Goal: Navigation & Orientation: Find specific page/section

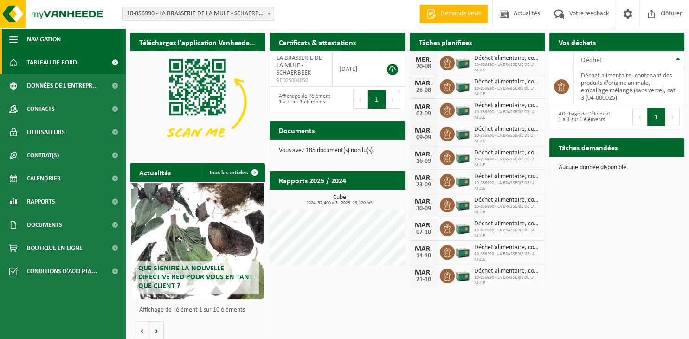
click at [50, 38] on span "Navigation" at bounding box center [44, 39] width 34 height 23
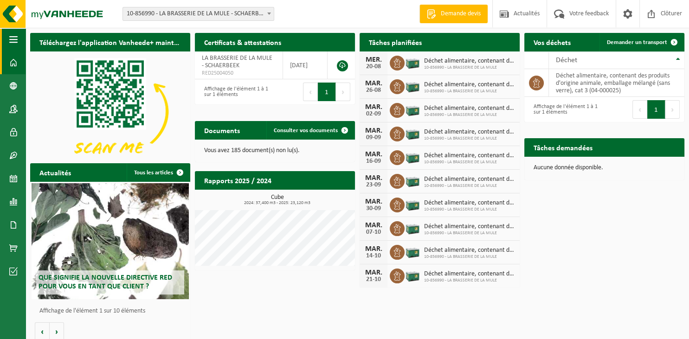
click at [13, 41] on span "button" at bounding box center [13, 39] width 8 height 23
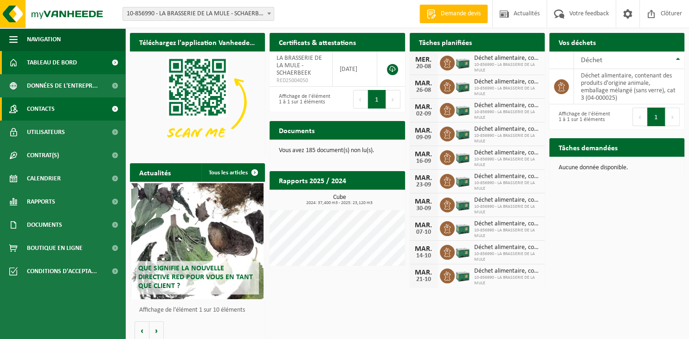
click at [66, 106] on link "Contacts" at bounding box center [62, 108] width 125 height 23
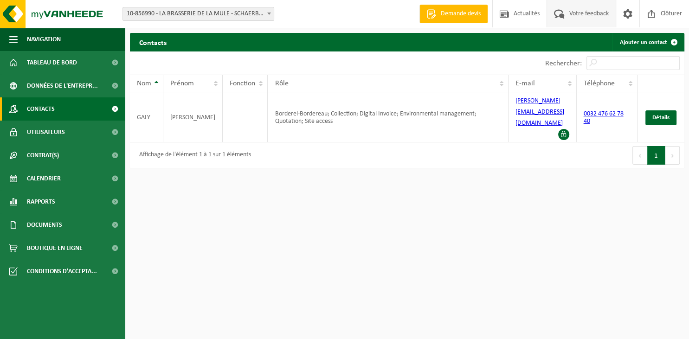
click at [559, 14] on span at bounding box center [559, 13] width 15 height 27
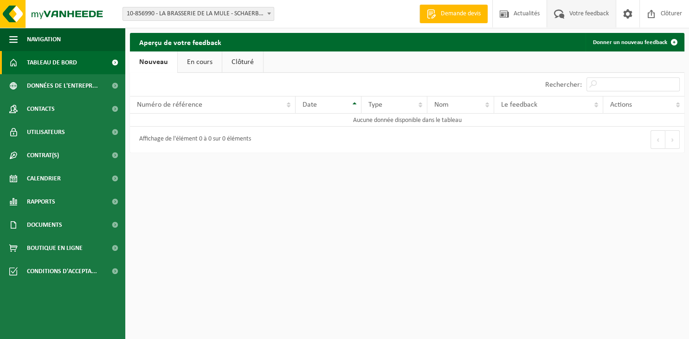
click at [54, 67] on span "Tableau de bord" at bounding box center [52, 62] width 50 height 23
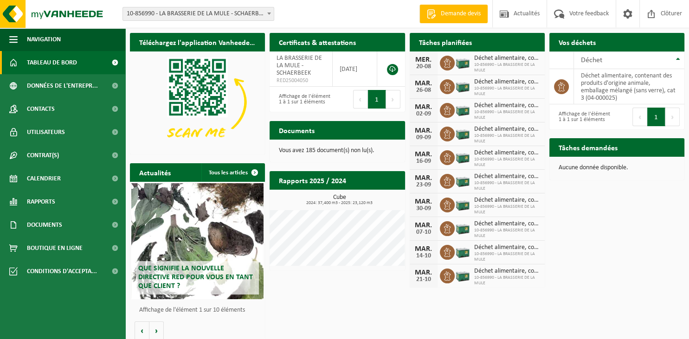
scroll to position [6, 0]
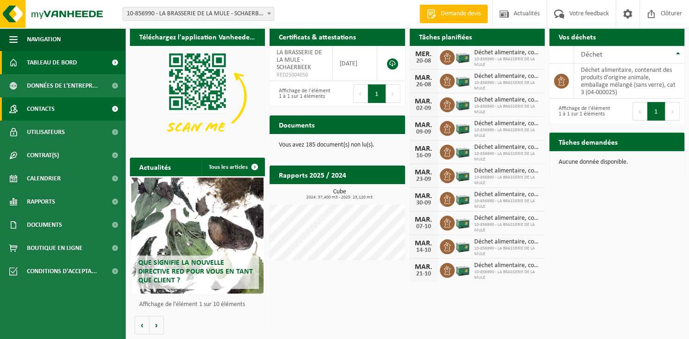
click at [63, 112] on link "Contacts" at bounding box center [62, 108] width 125 height 23
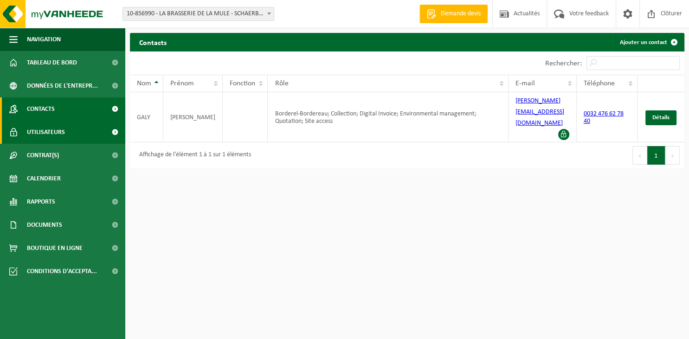
click at [46, 138] on span "Utilisateurs" at bounding box center [46, 132] width 38 height 23
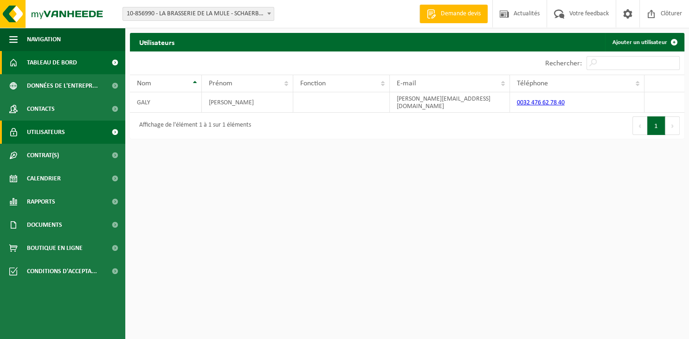
click at [55, 63] on span "Tableau de bord" at bounding box center [52, 62] width 50 height 23
